Goal: Information Seeking & Learning: Learn about a topic

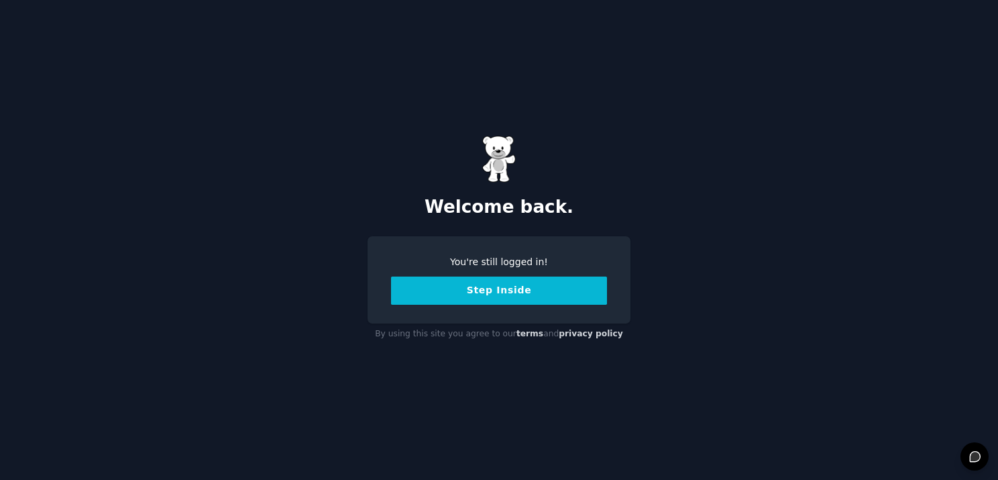
click at [476, 292] on button "Step Inside" at bounding box center [499, 290] width 216 height 28
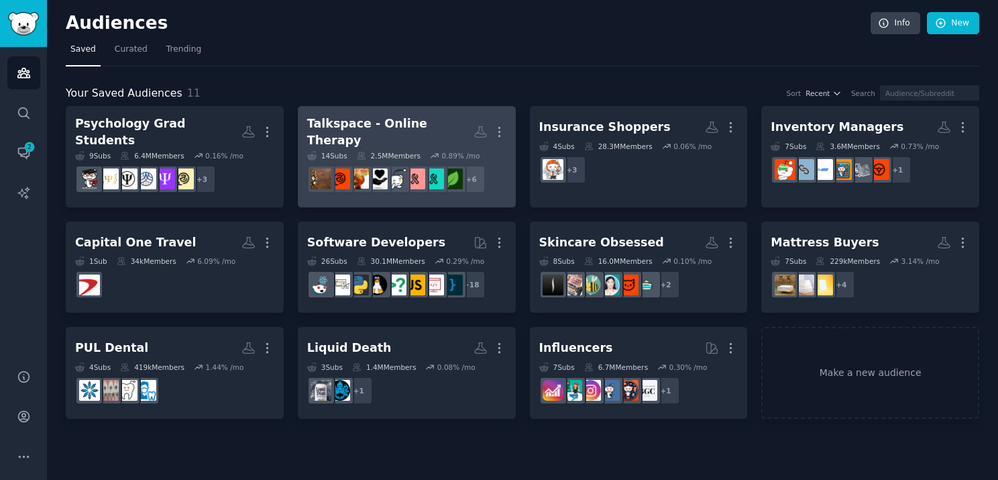
click at [318, 131] on div "Talkspace - Online Therapy" at bounding box center [390, 131] width 166 height 33
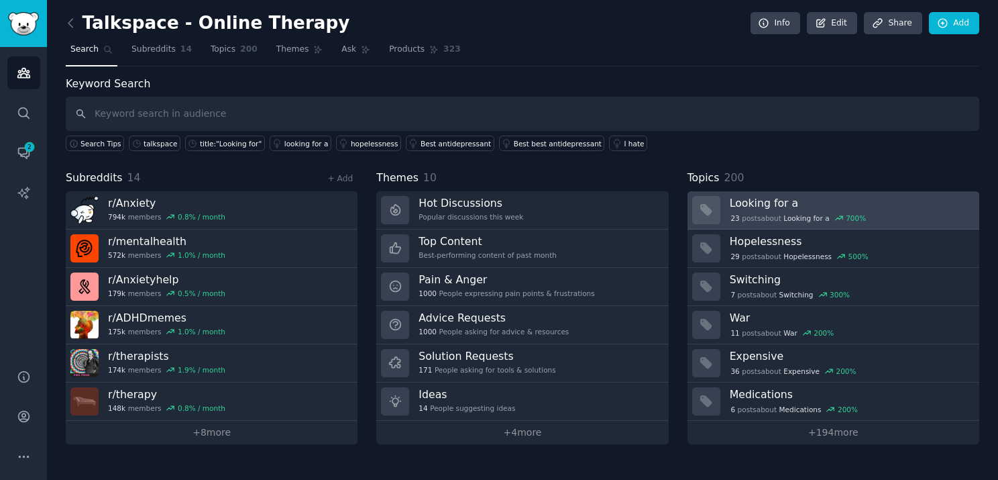
click at [755, 206] on h3 "Looking for a" at bounding box center [850, 203] width 240 height 14
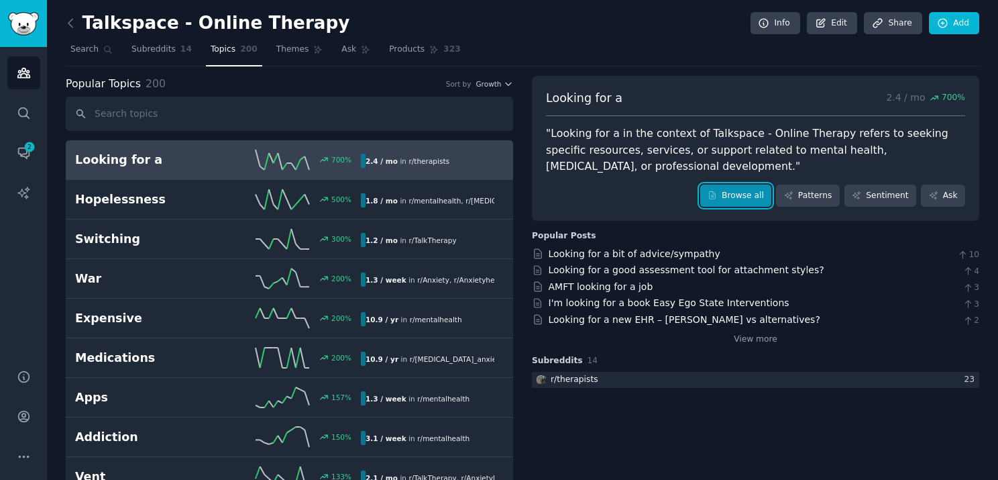
click at [737, 191] on link "Browse all" at bounding box center [736, 195] width 72 height 23
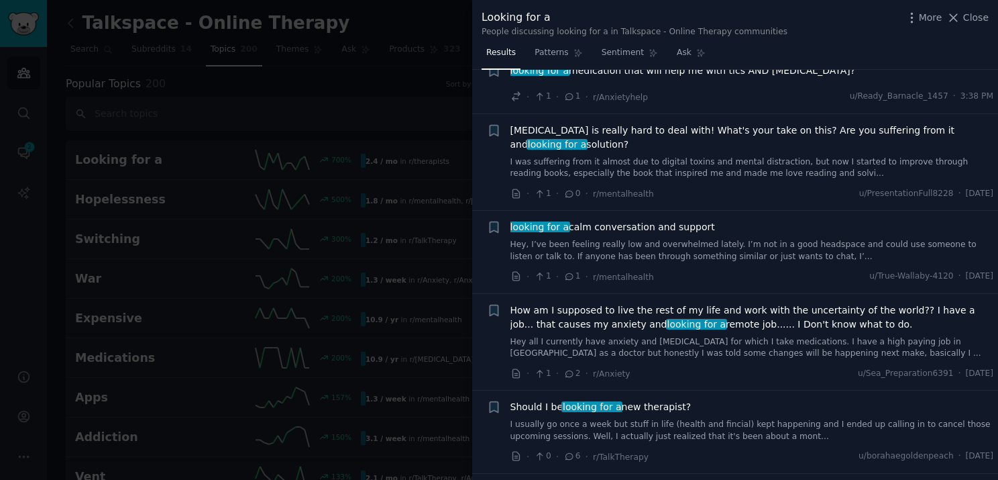
scroll to position [67, 0]
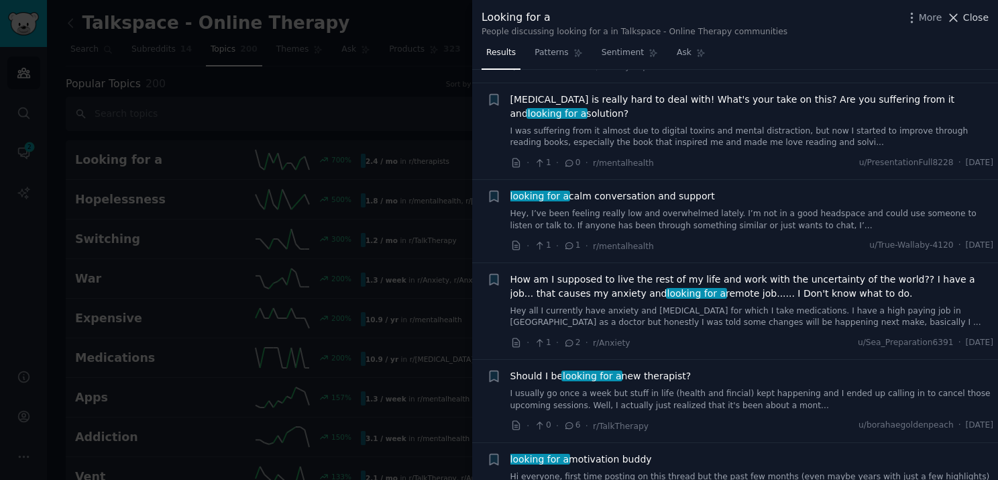
click at [961, 21] on icon at bounding box center [954, 18] width 14 height 14
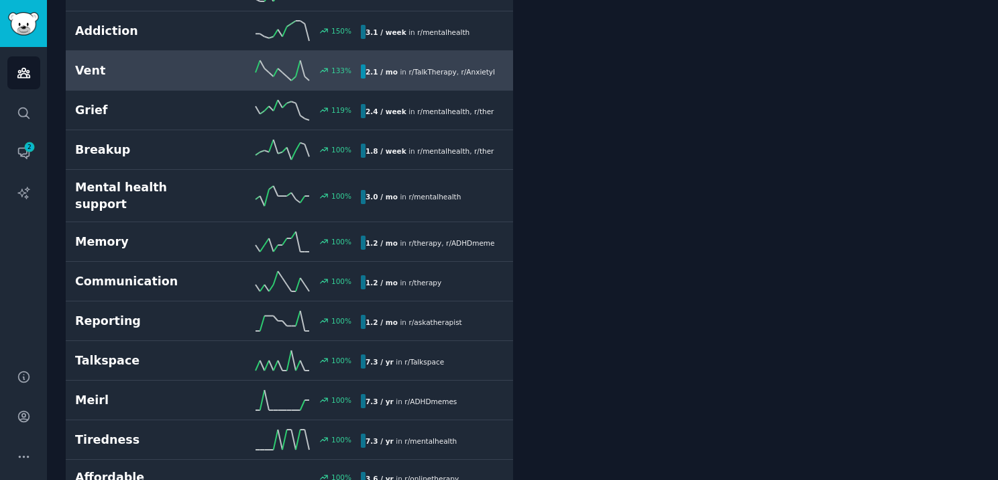
scroll to position [268, 0]
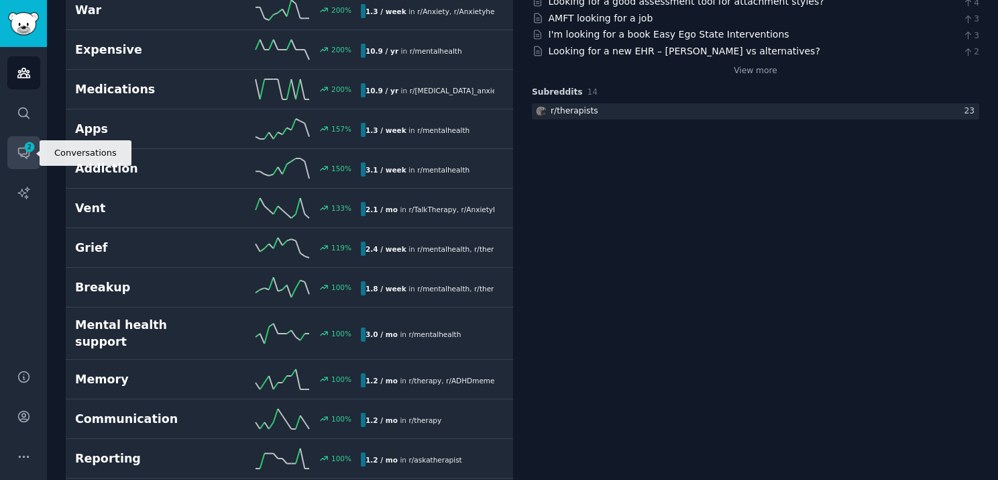
click at [25, 153] on icon "Sidebar" at bounding box center [23, 153] width 11 height 11
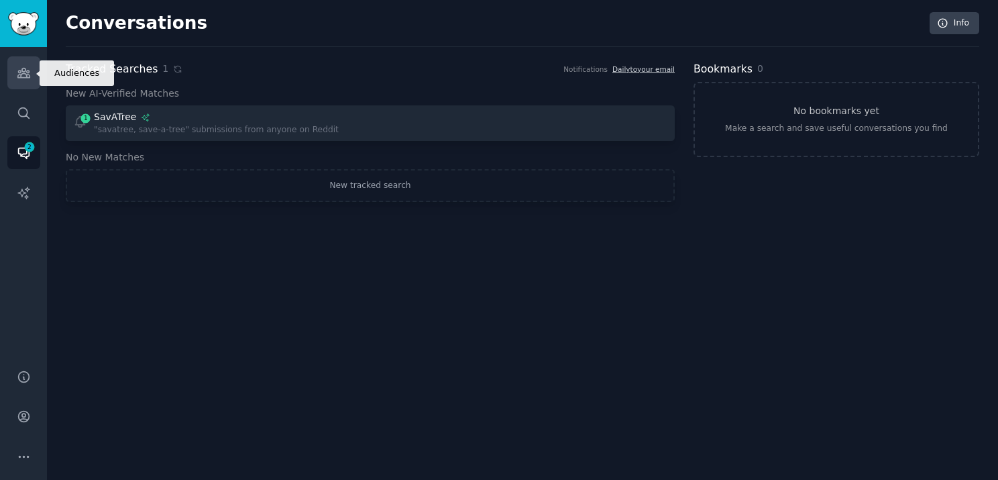
click at [31, 74] on link "Audiences" at bounding box center [23, 72] width 33 height 33
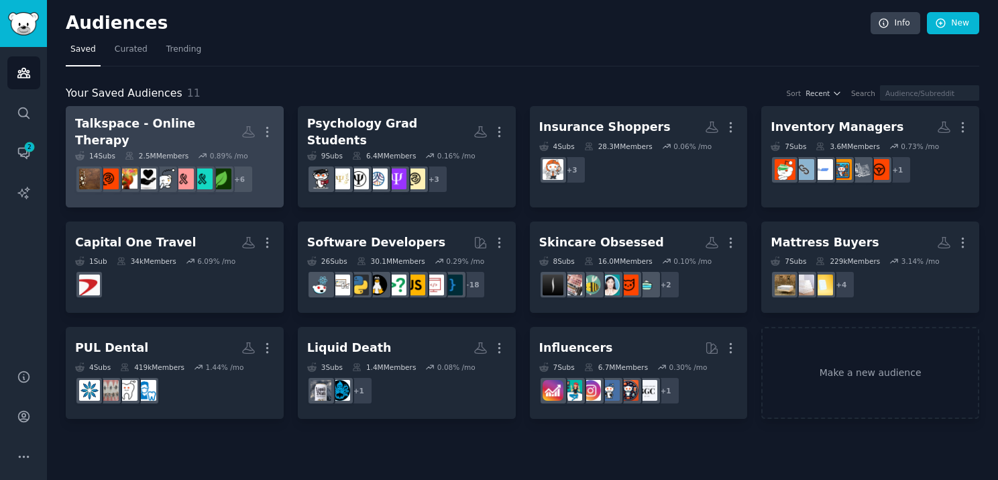
click at [194, 123] on div "Talkspace - Online Therapy" at bounding box center [158, 131] width 166 height 33
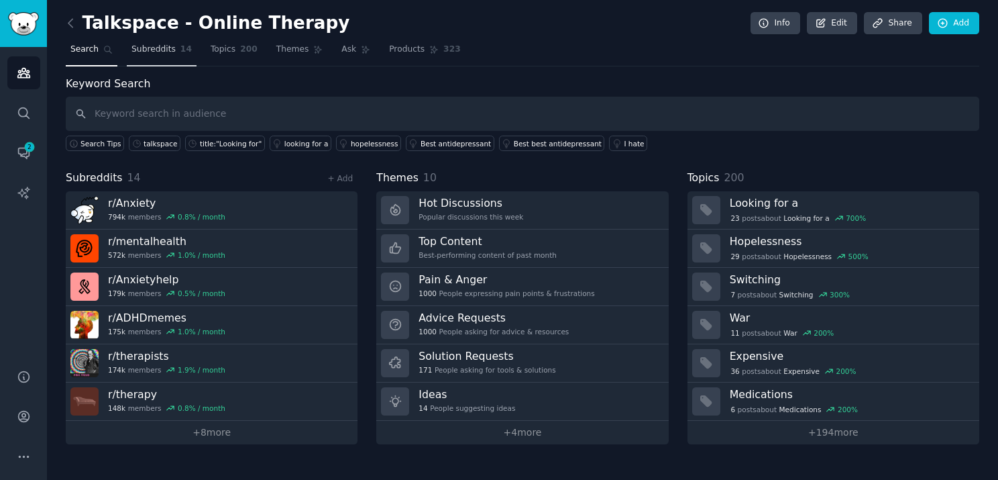
click at [146, 48] on span "Subreddits" at bounding box center [153, 50] width 44 height 12
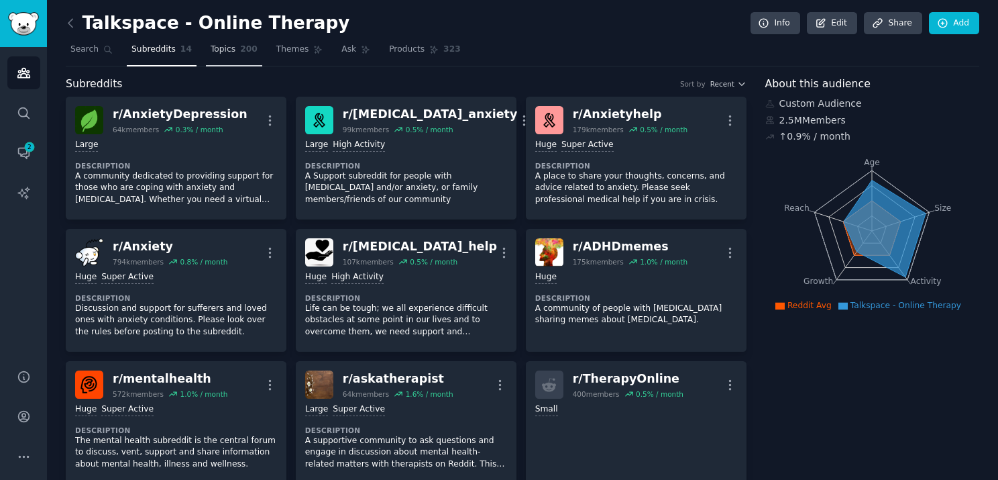
click at [227, 64] on link "Topics 200" at bounding box center [234, 53] width 56 height 28
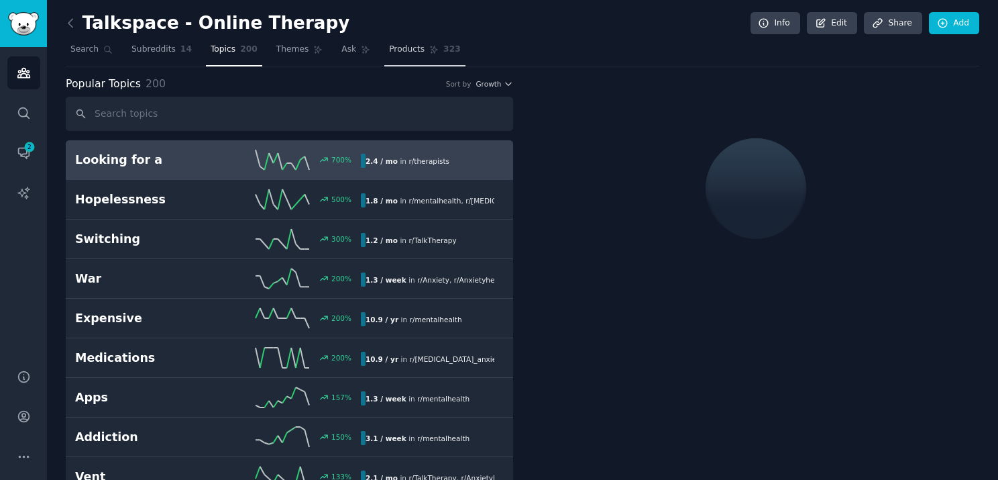
click at [394, 51] on span "Products" at bounding box center [407, 50] width 36 height 12
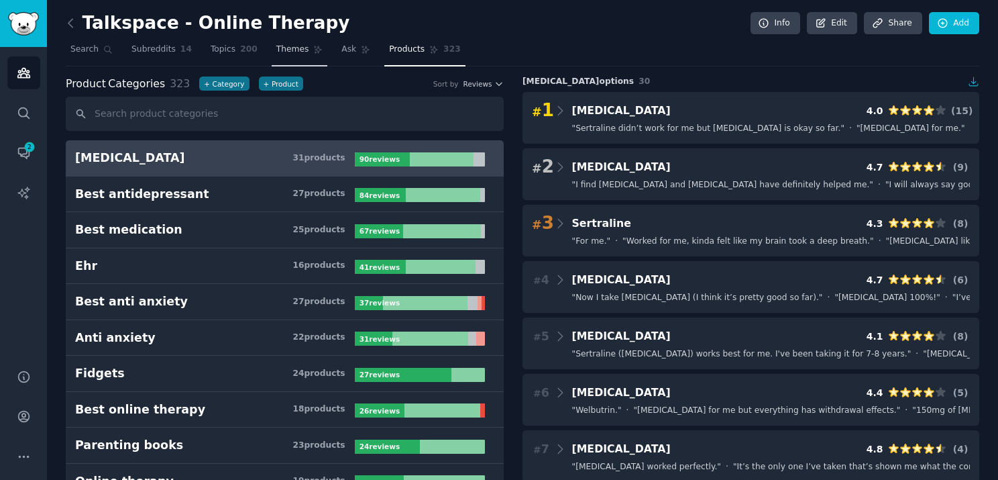
click at [276, 56] on link "Themes" at bounding box center [300, 53] width 56 height 28
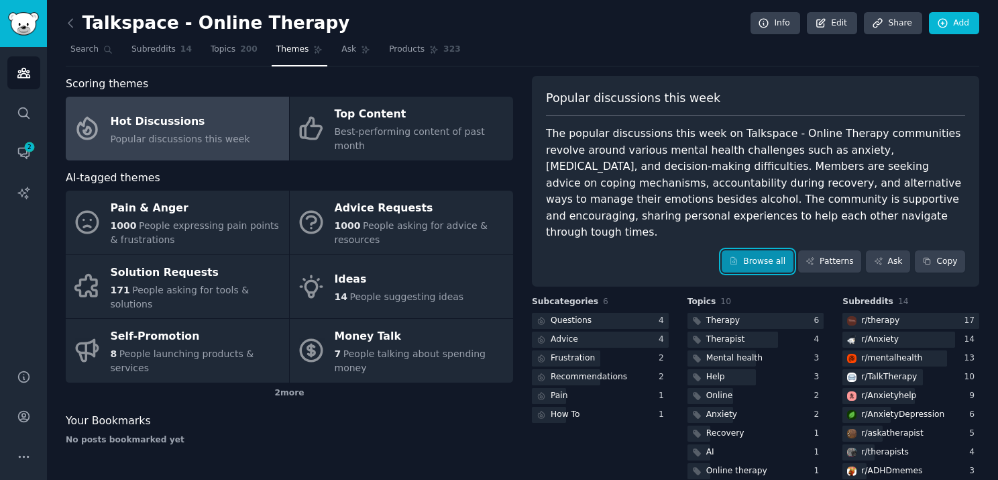
click at [776, 250] on link "Browse all" at bounding box center [758, 261] width 72 height 23
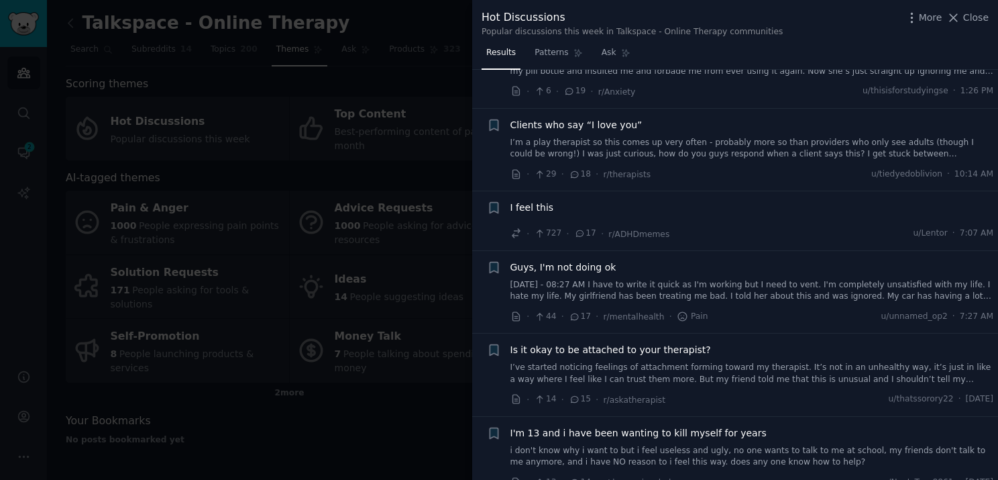
scroll to position [939, 0]
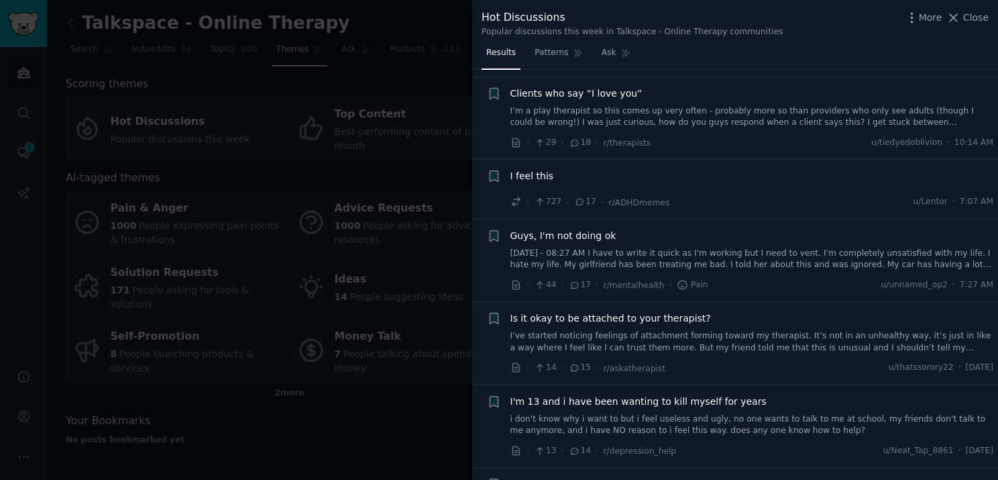
click at [407, 429] on div at bounding box center [499, 240] width 998 height 480
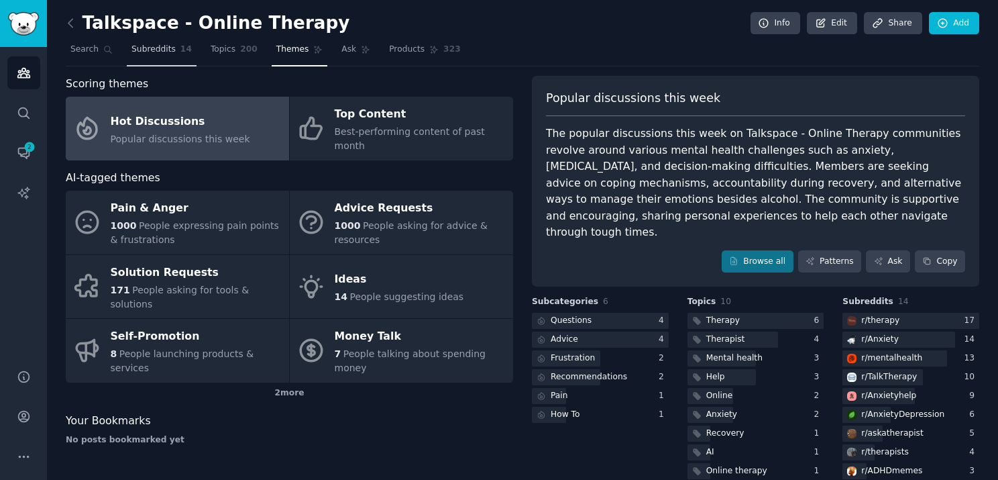
click at [143, 47] on span "Subreddits" at bounding box center [153, 50] width 44 height 12
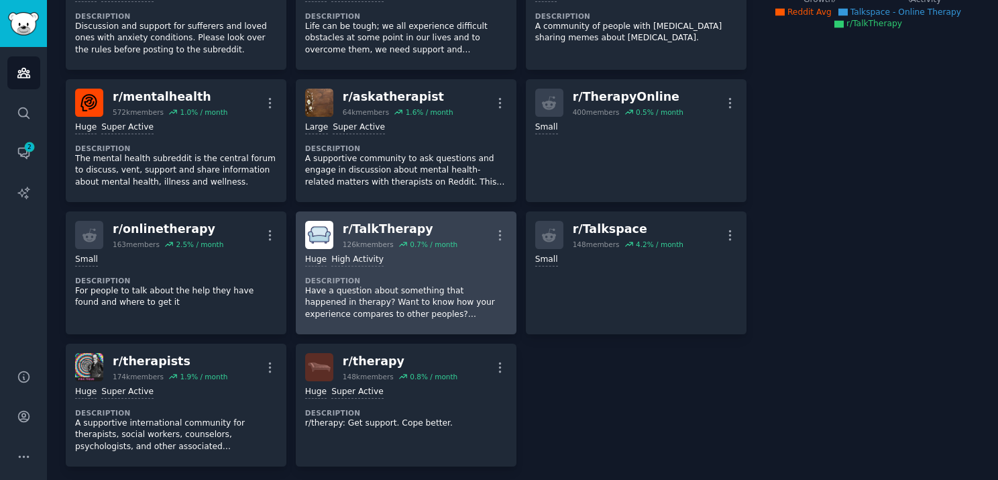
scroll to position [285, 0]
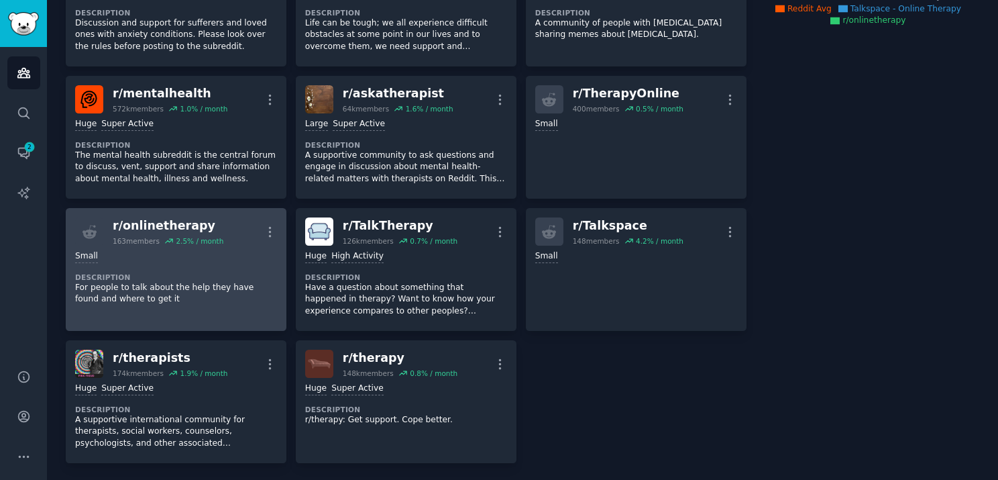
click at [156, 230] on div "r/ onlinetherapy" at bounding box center [168, 225] width 111 height 17
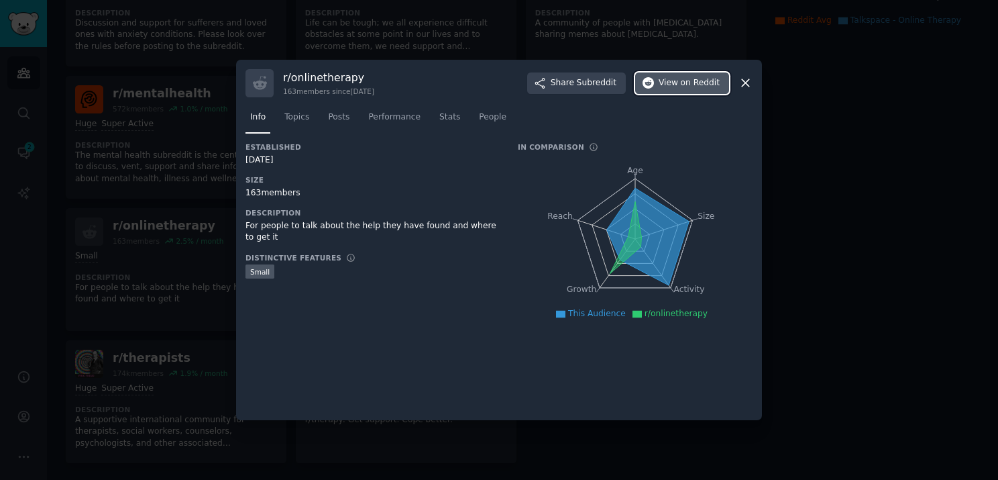
click at [690, 91] on button "View on Reddit" at bounding box center [682, 82] width 94 height 21
click at [834, 221] on div at bounding box center [499, 240] width 998 height 480
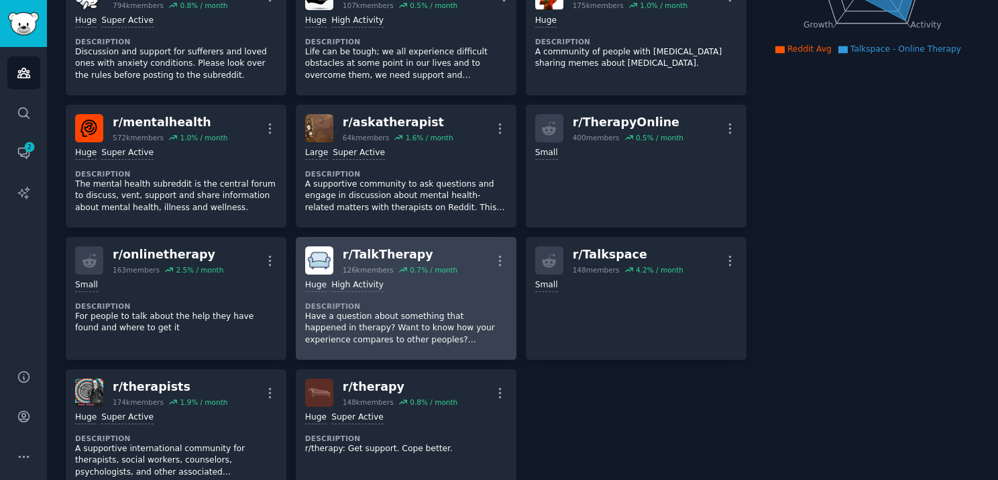
scroll to position [285, 0]
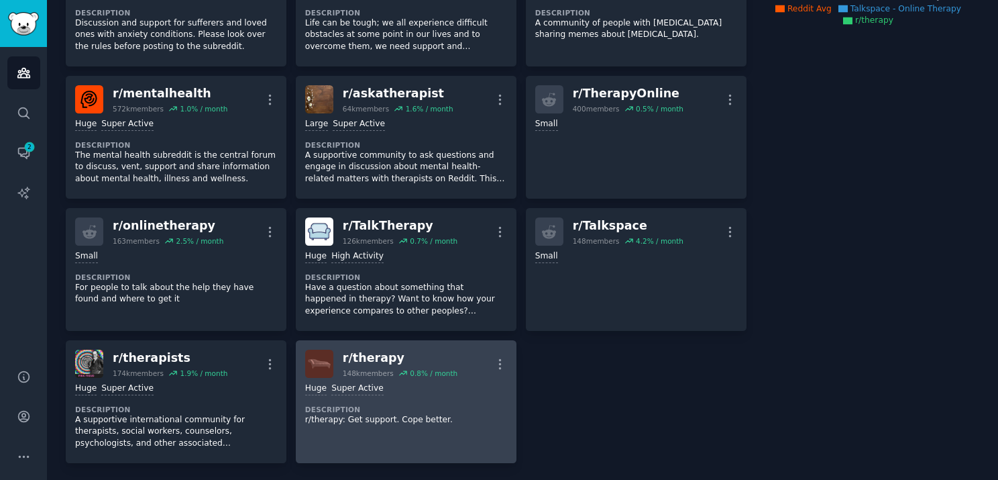
click at [376, 362] on div "r/ therapy" at bounding box center [400, 357] width 115 height 17
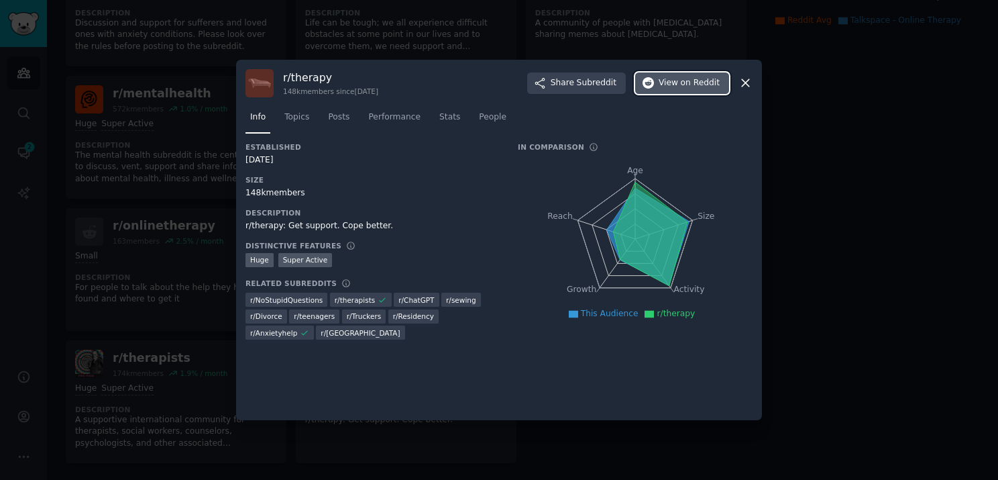
click at [686, 87] on span "on Reddit" at bounding box center [700, 83] width 39 height 12
click at [800, 213] on div at bounding box center [499, 240] width 998 height 480
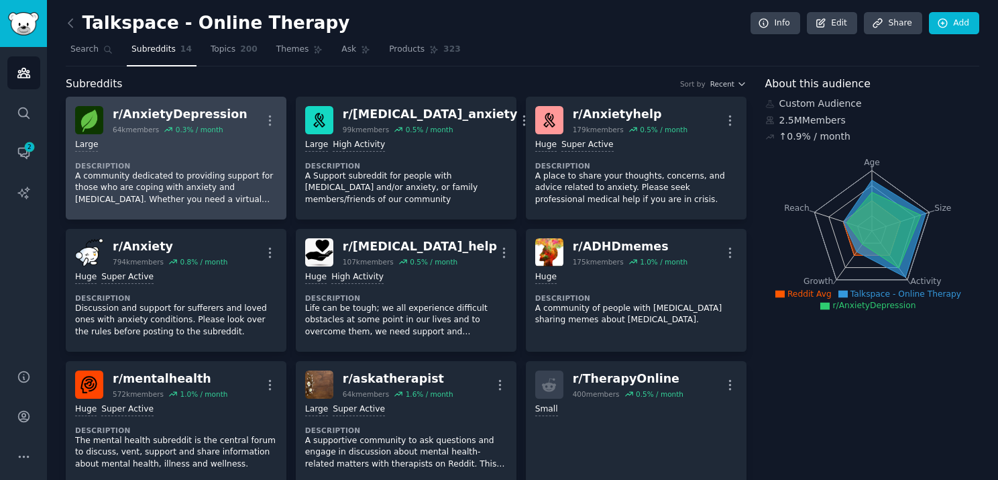
click at [177, 111] on div "r/ AnxietyDepression" at bounding box center [180, 114] width 135 height 17
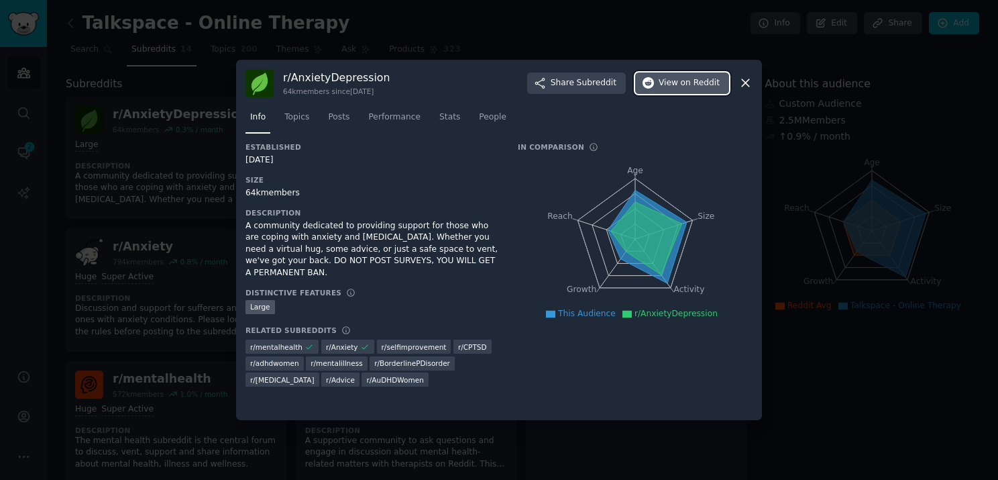
click at [645, 83] on button "View on Reddit" at bounding box center [682, 82] width 94 height 21
click at [175, 114] on div at bounding box center [499, 240] width 998 height 480
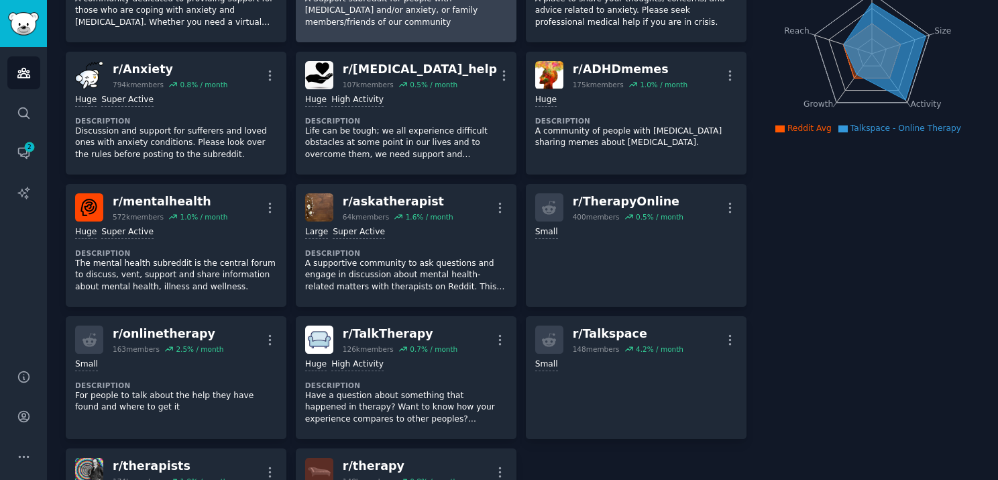
scroll to position [201, 0]
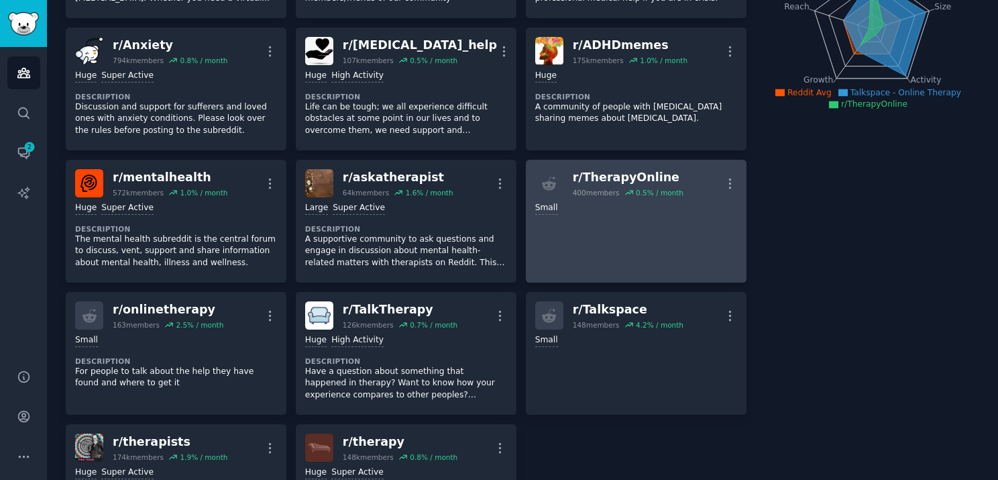
click at [590, 176] on div "r/ TherapyOnline" at bounding box center [628, 177] width 111 height 17
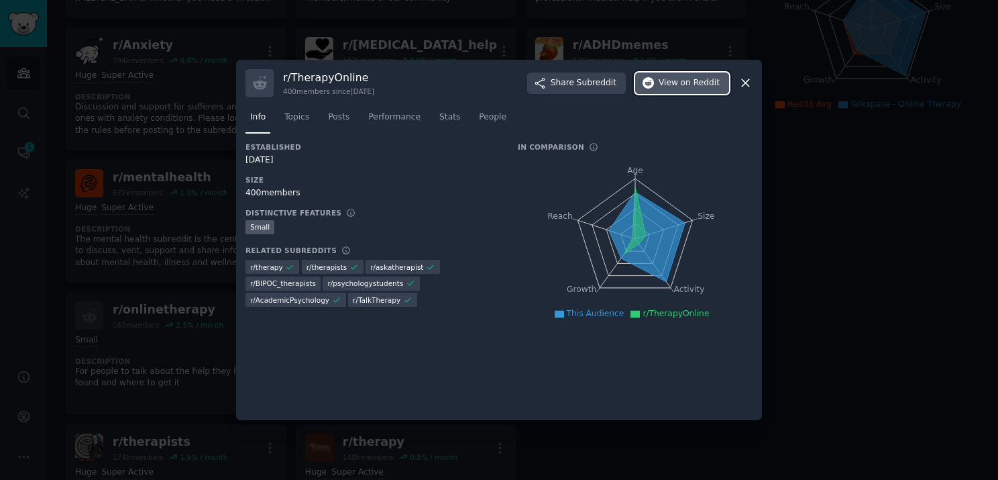
click at [690, 88] on span "on Reddit" at bounding box center [700, 83] width 39 height 12
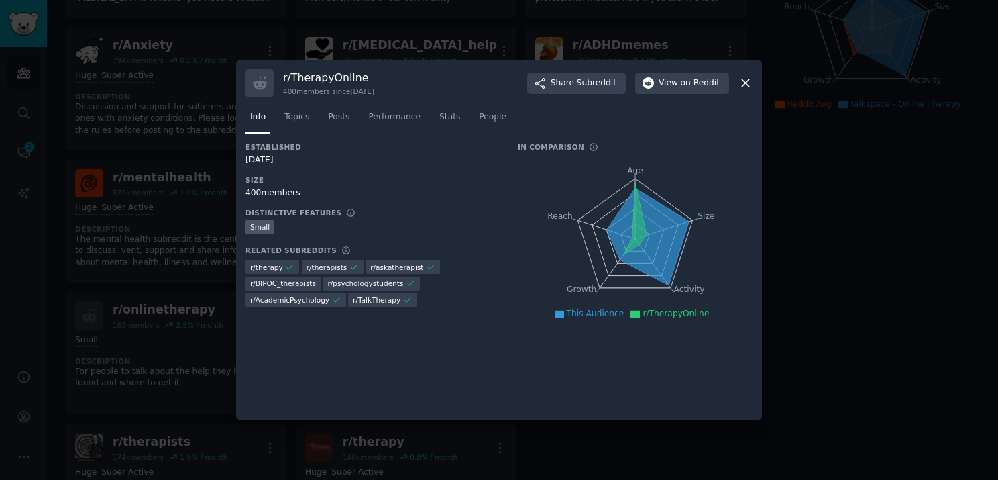
click at [853, 176] on div at bounding box center [499, 240] width 998 height 480
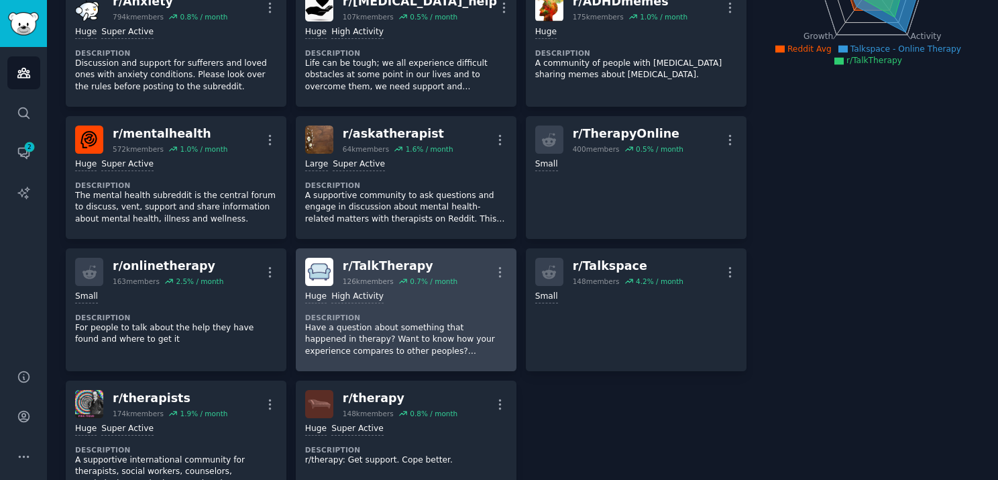
scroll to position [268, 0]
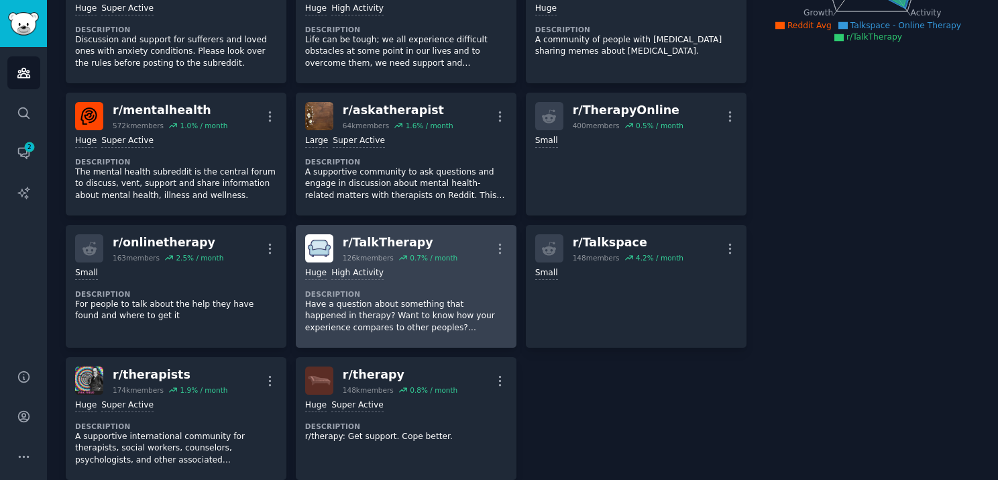
click at [394, 240] on div "r/ TalkTherapy" at bounding box center [400, 242] width 115 height 17
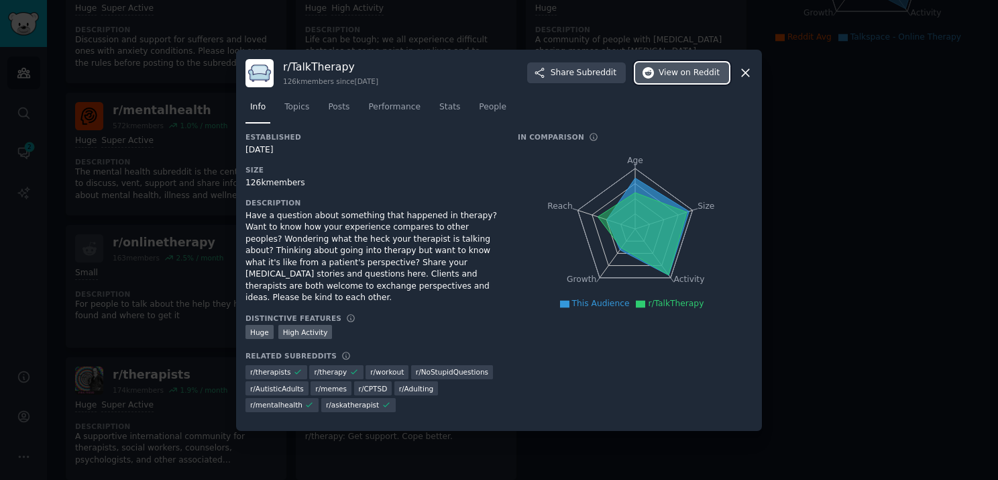
click at [675, 74] on span "View on Reddit" at bounding box center [689, 73] width 61 height 12
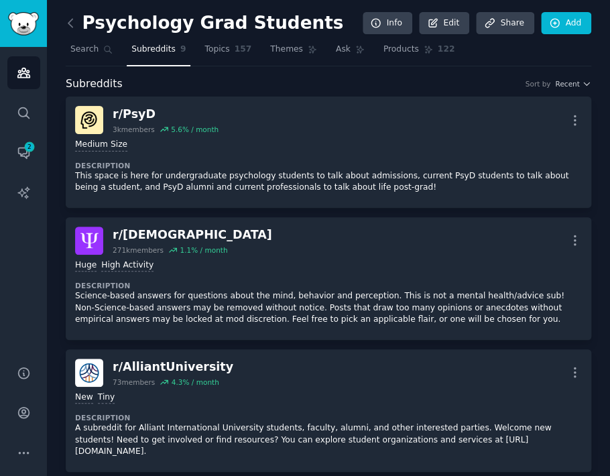
click at [75, 31] on link at bounding box center [74, 23] width 17 height 21
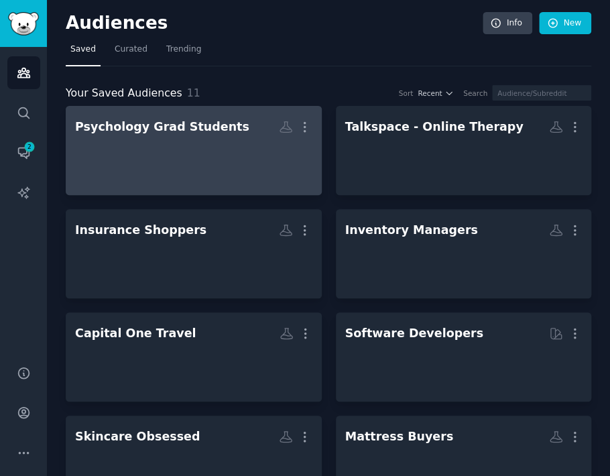
click at [158, 123] on div "Psychology Grad Students" at bounding box center [162, 127] width 174 height 17
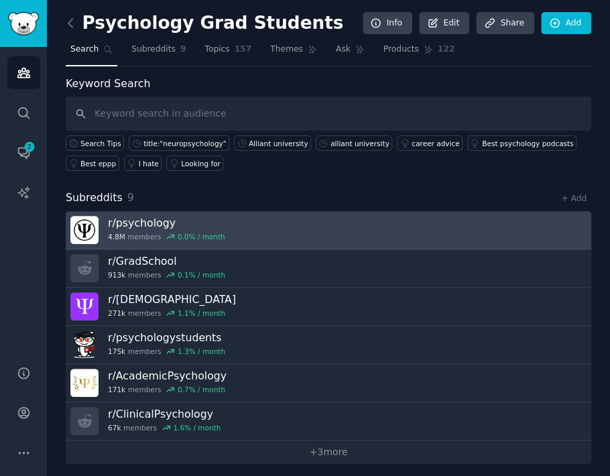
click at [170, 220] on h3 "r/ psychology" at bounding box center [166, 223] width 117 height 14
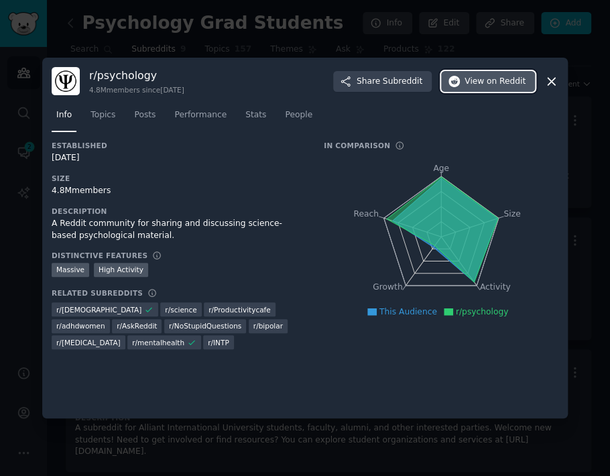
click at [476, 89] on button "View on Reddit" at bounding box center [488, 81] width 94 height 21
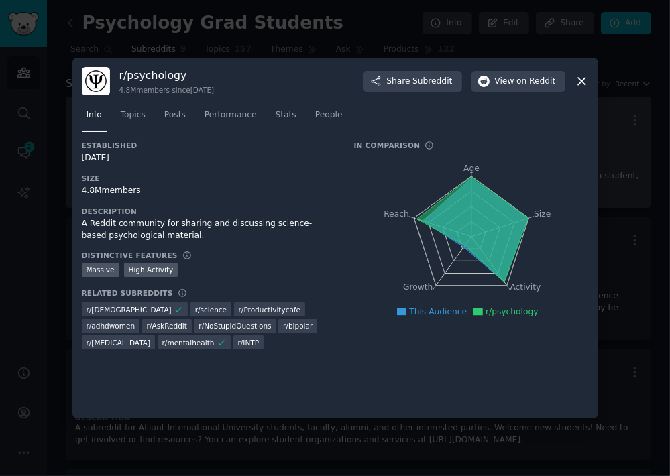
drag, startPoint x: 631, startPoint y: 199, endPoint x: 625, endPoint y: 203, distance: 6.9
click at [610, 201] on div at bounding box center [335, 238] width 670 height 476
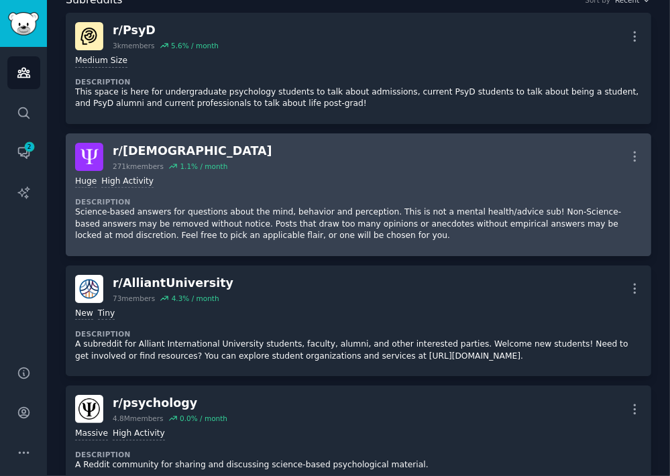
scroll to position [201, 0]
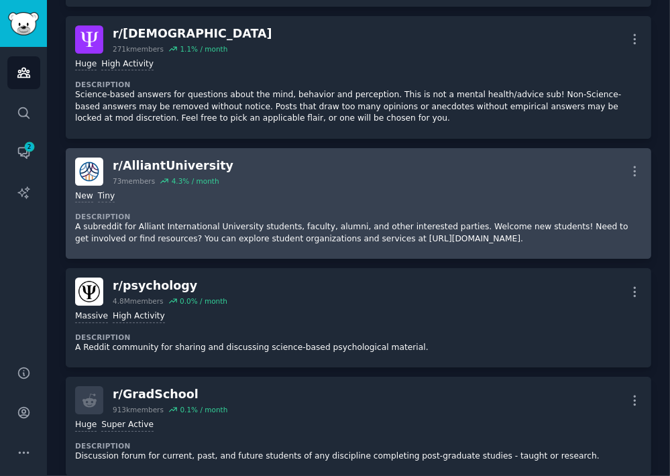
click at [185, 166] on div "r/ AlliantUniversity" at bounding box center [173, 166] width 121 height 17
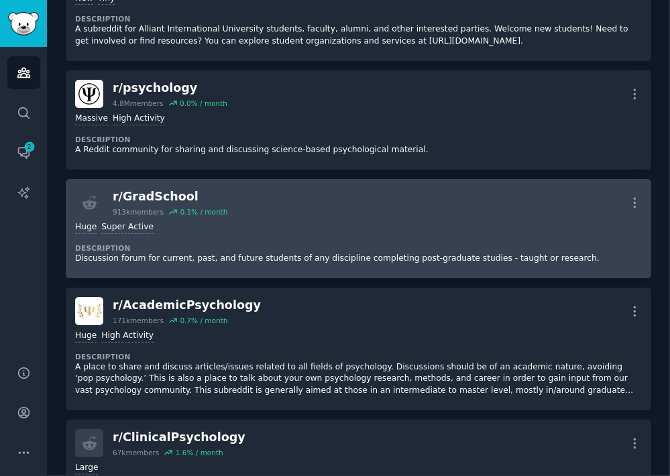
scroll to position [402, 0]
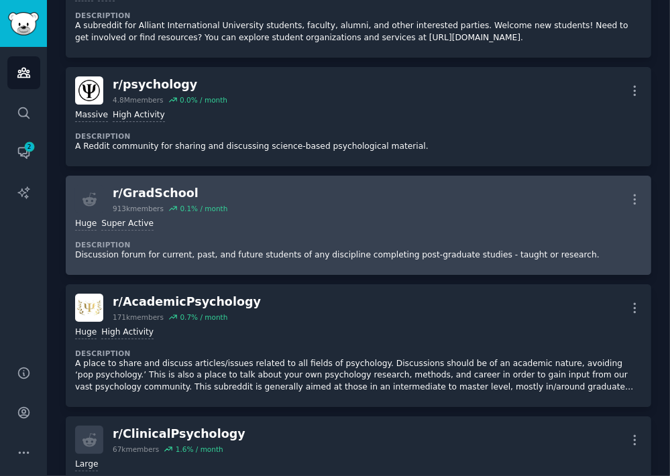
click at [151, 199] on div "r/ GradSchool" at bounding box center [170, 193] width 115 height 17
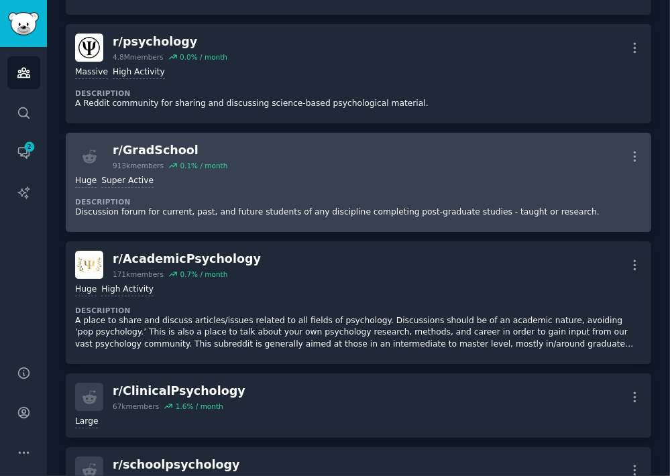
scroll to position [470, 0]
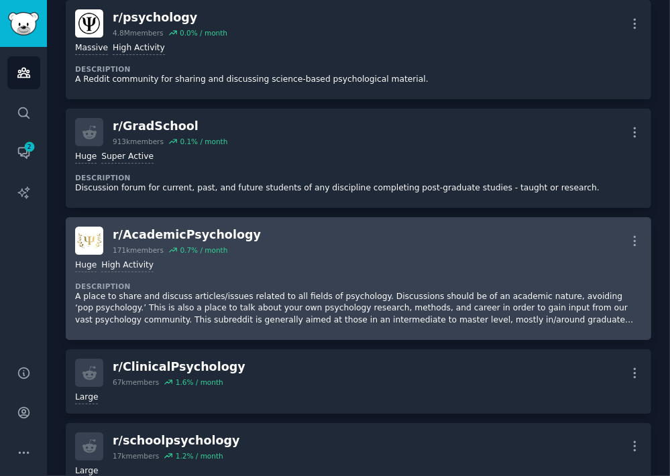
click at [174, 234] on div "r/ AcademicPsychology" at bounding box center [187, 235] width 148 height 17
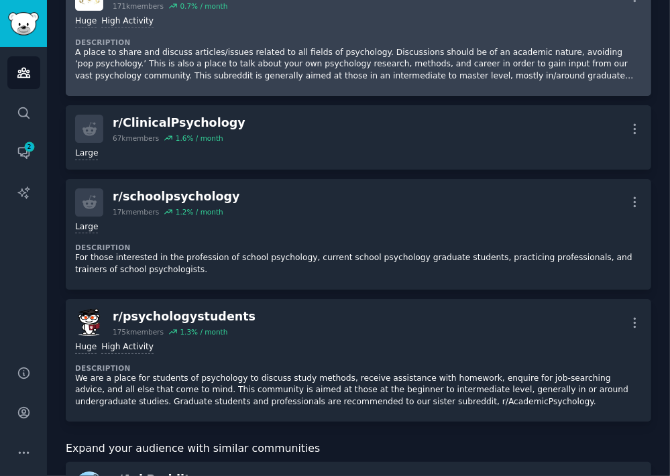
scroll to position [738, 0]
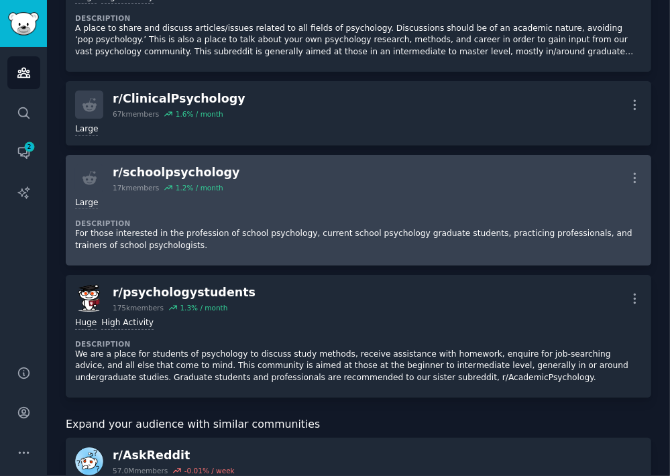
click at [255, 178] on div "r/ schoolpsychology 17k members 1.2 % / month More" at bounding box center [358, 178] width 567 height 28
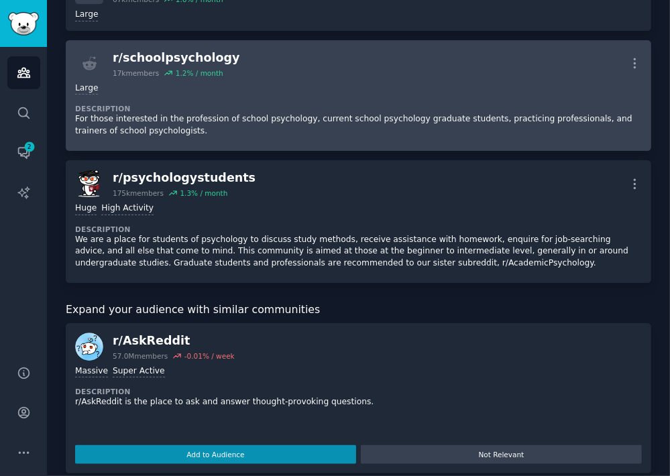
scroll to position [872, 0]
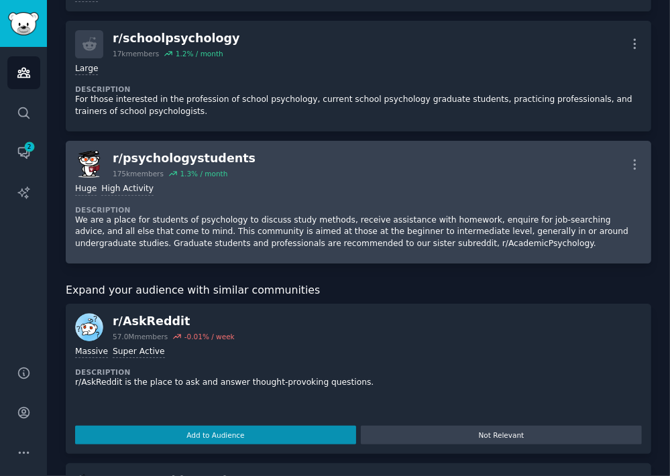
click at [251, 161] on div "r/ psychologystudents 175k members 1.3 % / month More" at bounding box center [358, 164] width 567 height 28
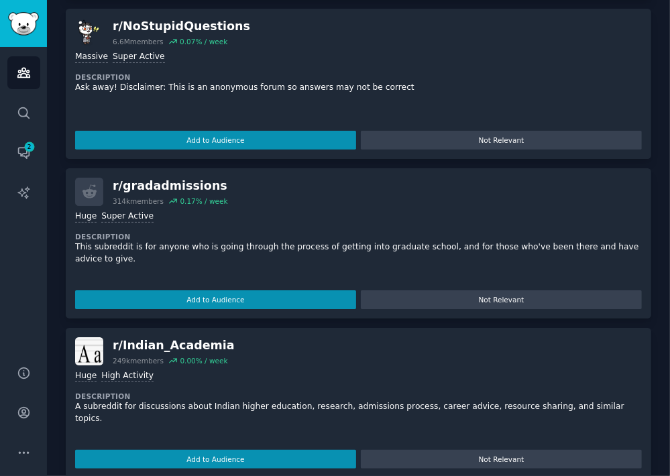
scroll to position [1342, 0]
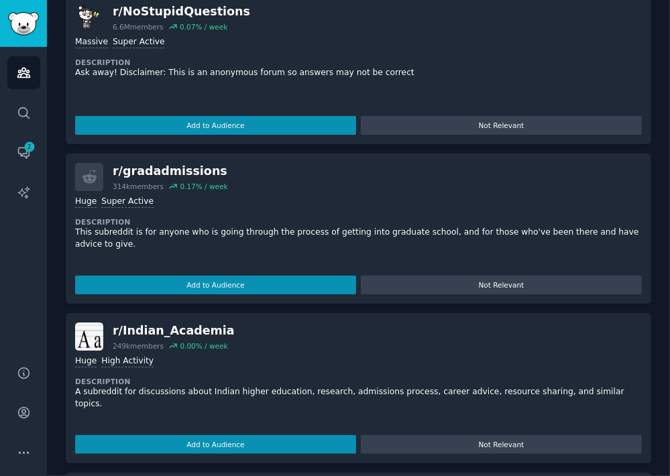
click at [164, 172] on div "r/ gradadmissions" at bounding box center [170, 171] width 115 height 17
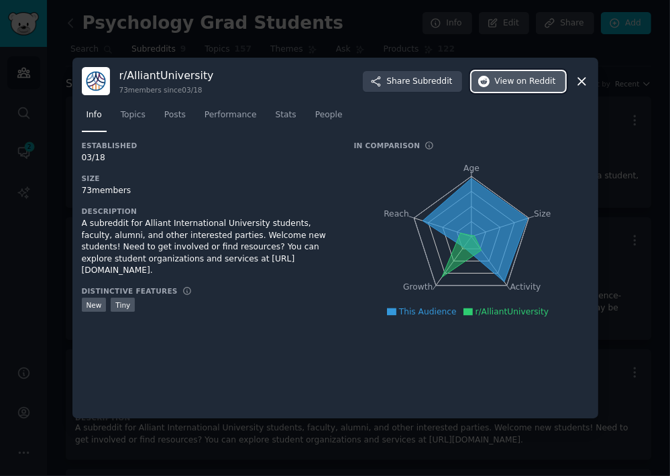
click at [539, 88] on button "View on Reddit" at bounding box center [519, 81] width 94 height 21
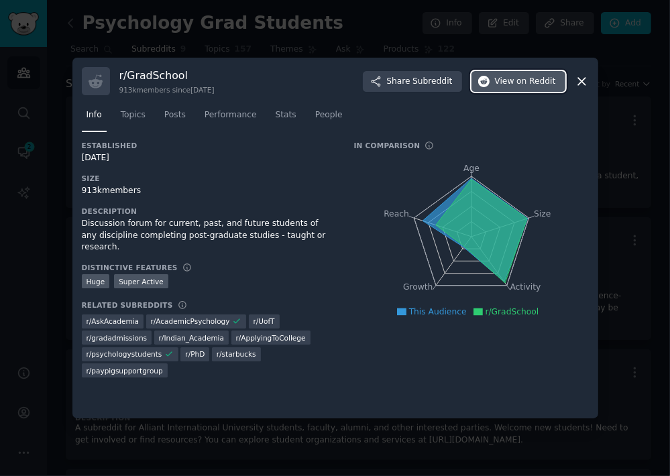
click at [494, 86] on button "View on Reddit" at bounding box center [519, 81] width 94 height 21
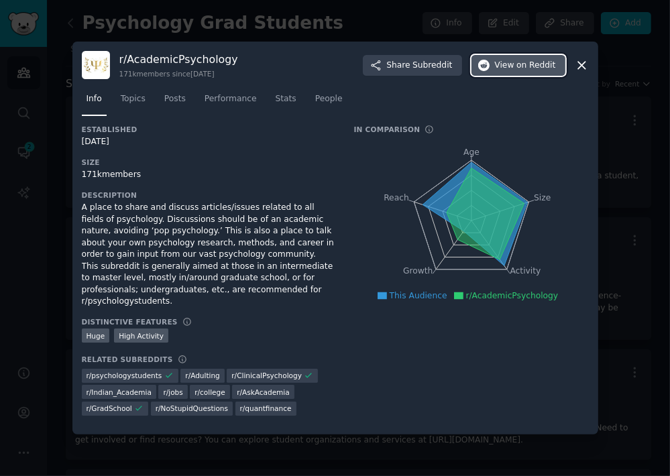
click at [496, 69] on button "View on Reddit" at bounding box center [519, 65] width 94 height 21
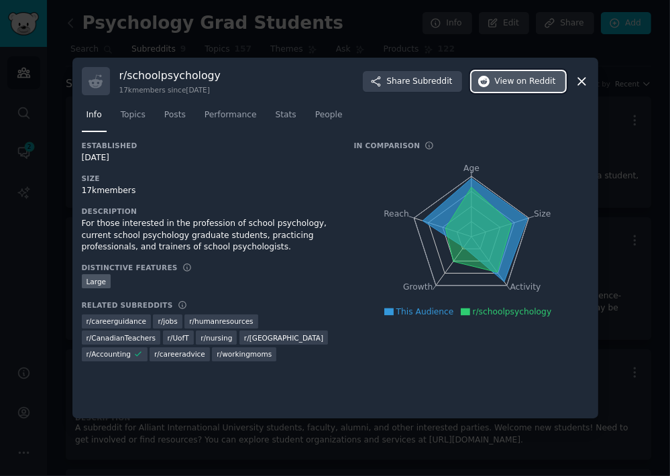
click at [512, 83] on span "View on Reddit" at bounding box center [525, 82] width 61 height 12
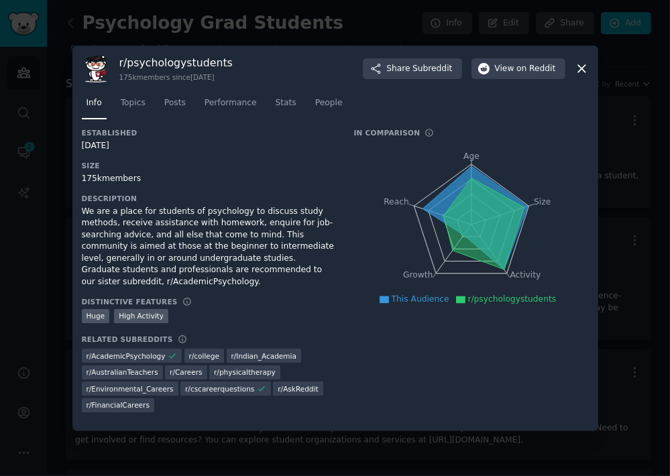
click at [496, 83] on div "r/ psychologystudents 175k members since [DATE] Share Subreddit View on Reddit" at bounding box center [335, 69] width 507 height 28
click at [508, 75] on span "View on Reddit" at bounding box center [525, 69] width 61 height 12
